Goal: Navigation & Orientation: Find specific page/section

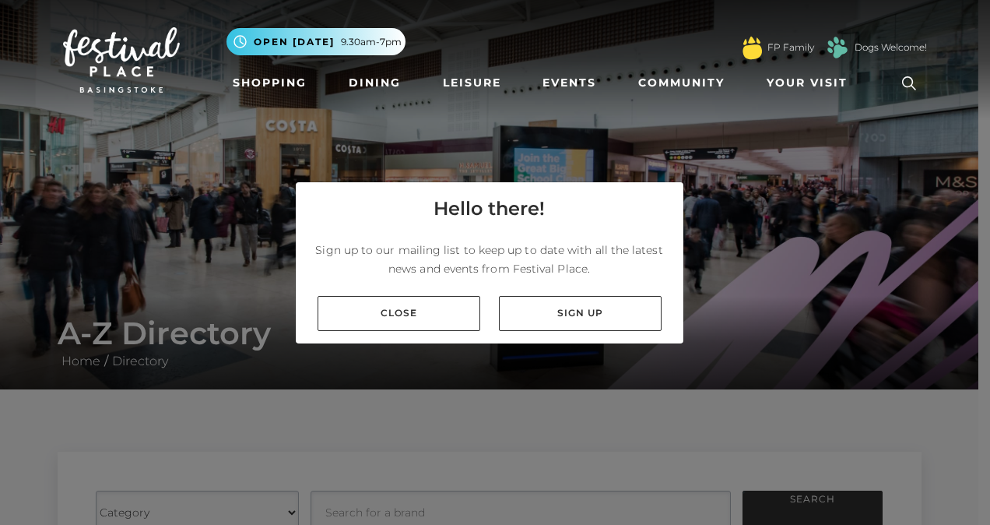
drag, startPoint x: 427, startPoint y: 306, endPoint x: 492, endPoint y: 399, distance: 113.6
click at [492, 399] on div "Hello there! Sign up to our mailing list to keep up to date with all the latest…" at bounding box center [495, 262] width 990 height 525
click at [276, 80] on link "Shopping" at bounding box center [270, 83] width 86 height 29
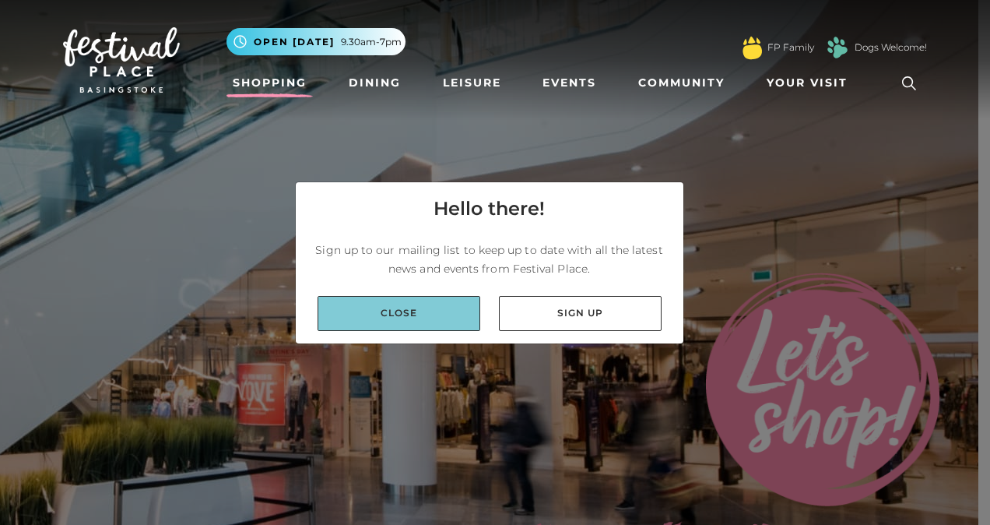
click at [414, 316] on link "Close" at bounding box center [399, 313] width 163 height 35
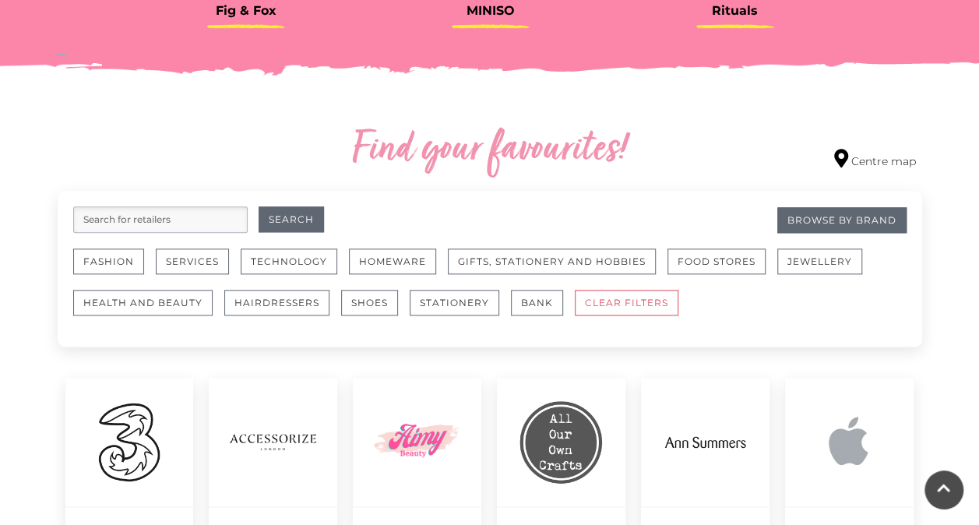
scroll to position [810, 0]
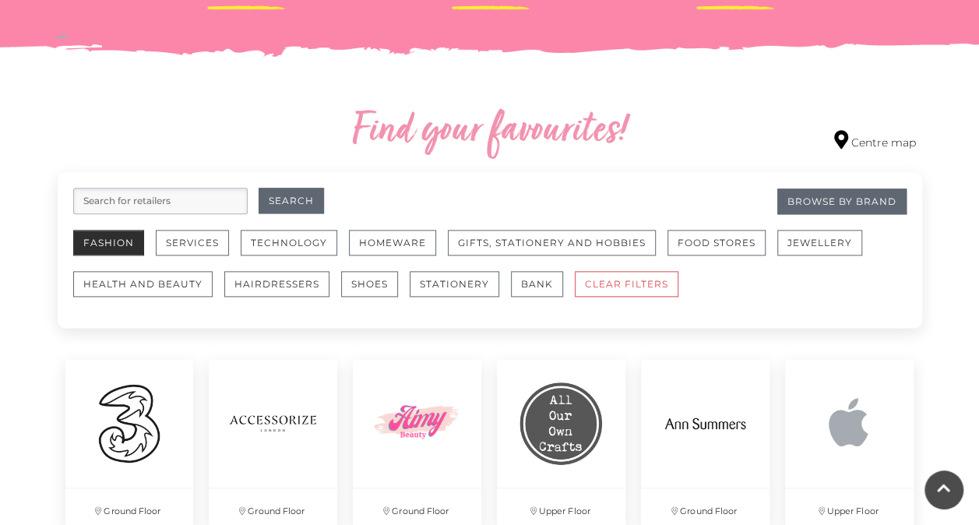
click at [107, 241] on button "Fashion" at bounding box center [108, 243] width 71 height 26
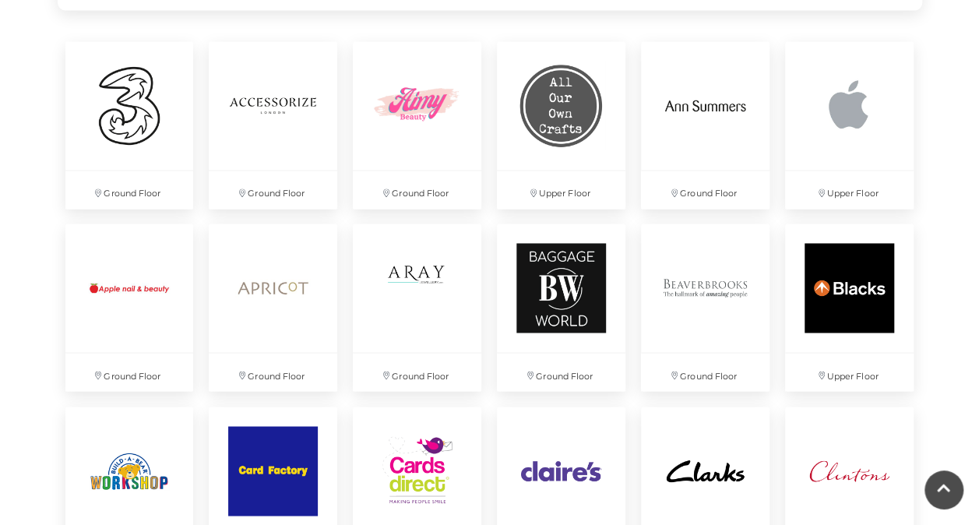
scroll to position [1152, 0]
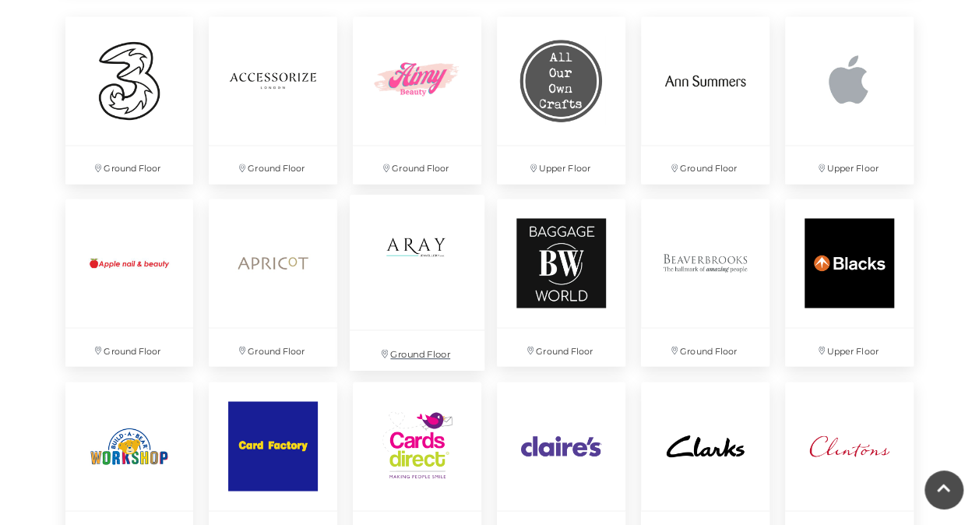
click at [434, 239] on img at bounding box center [417, 262] width 135 height 135
